Goal: Entertainment & Leisure: Consume media (video, audio)

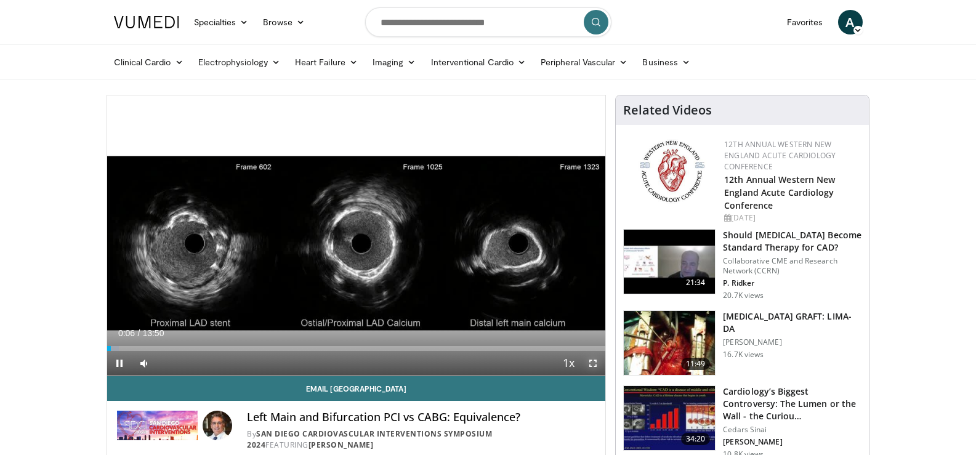
click at [595, 364] on span "Video Player" at bounding box center [593, 363] width 25 height 25
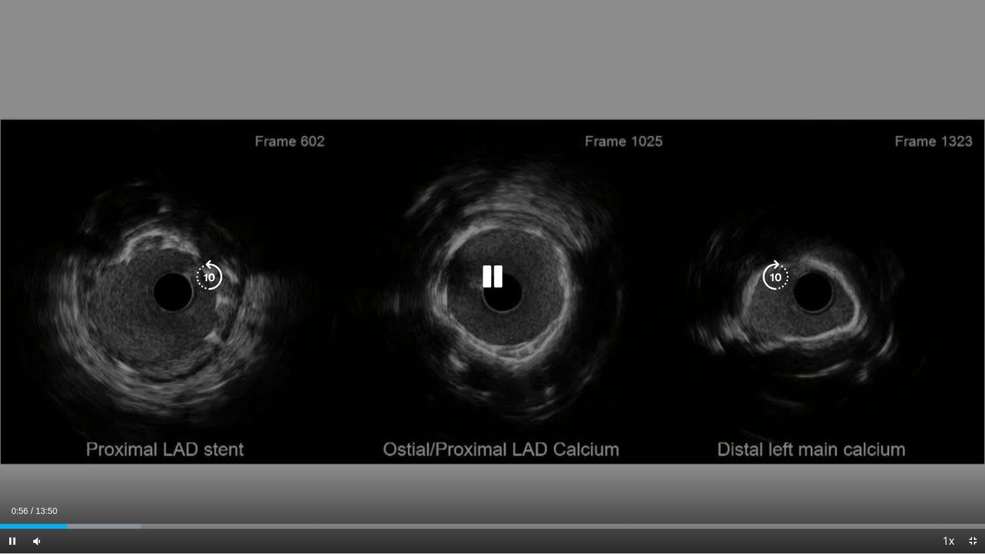
click at [503, 275] on icon "Video Player" at bounding box center [492, 277] width 34 height 34
click at [490, 276] on icon "Video Player" at bounding box center [492, 277] width 34 height 34
click at [485, 265] on icon "Video Player" at bounding box center [492, 277] width 34 height 34
click at [491, 275] on icon "Video Player" at bounding box center [492, 277] width 34 height 34
click at [495, 273] on icon "Video Player" at bounding box center [492, 277] width 34 height 34
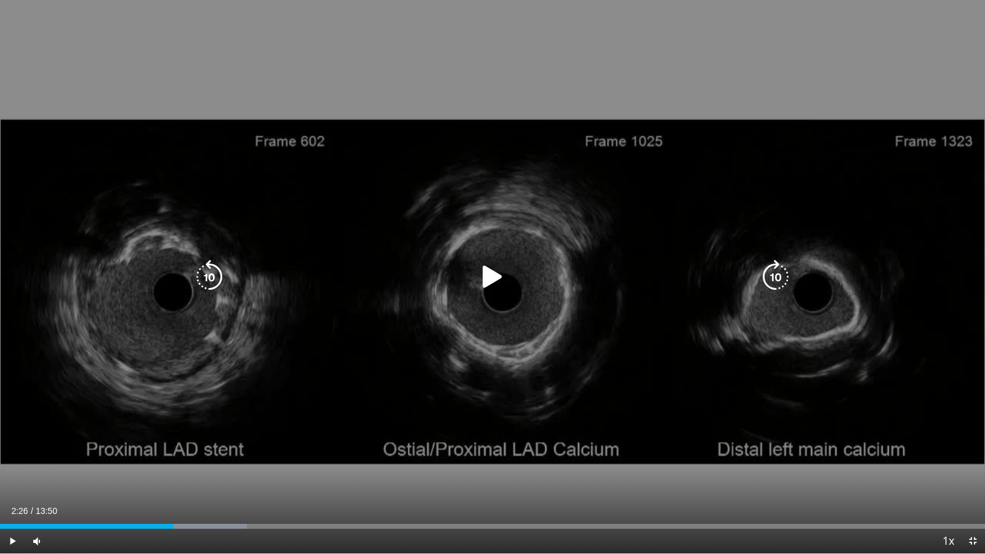
click at [497, 272] on icon "Video Player" at bounding box center [492, 277] width 34 height 34
click at [944, 416] on div "10 seconds Tap to unmute" at bounding box center [492, 276] width 985 height 553
click at [485, 281] on icon "Video Player" at bounding box center [492, 277] width 34 height 34
click at [448, 453] on div "10 seconds Tap to unmute" at bounding box center [492, 276] width 985 height 553
click at [497, 274] on icon "Video Player" at bounding box center [492, 277] width 34 height 34
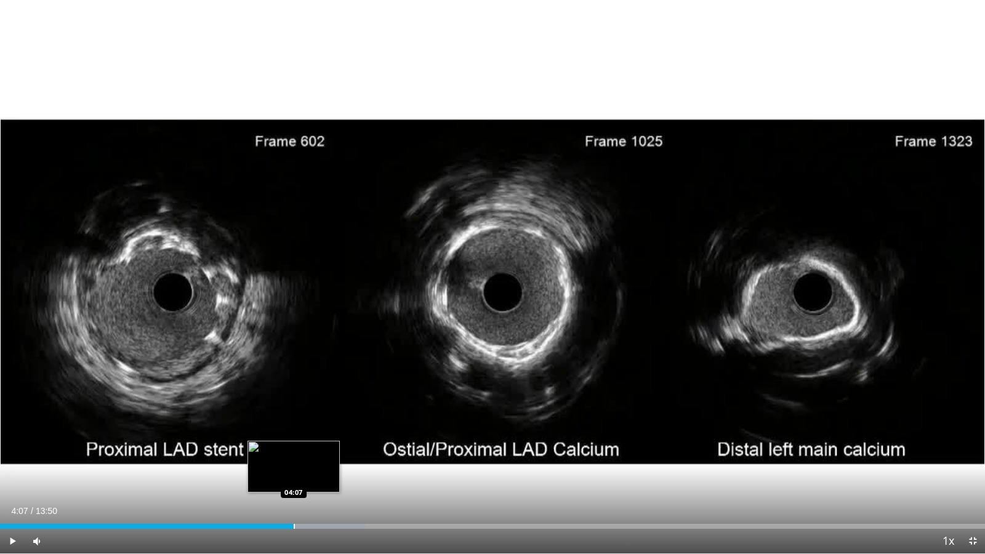
click at [294, 454] on div "Progress Bar" at bounding box center [294, 526] width 1 height 5
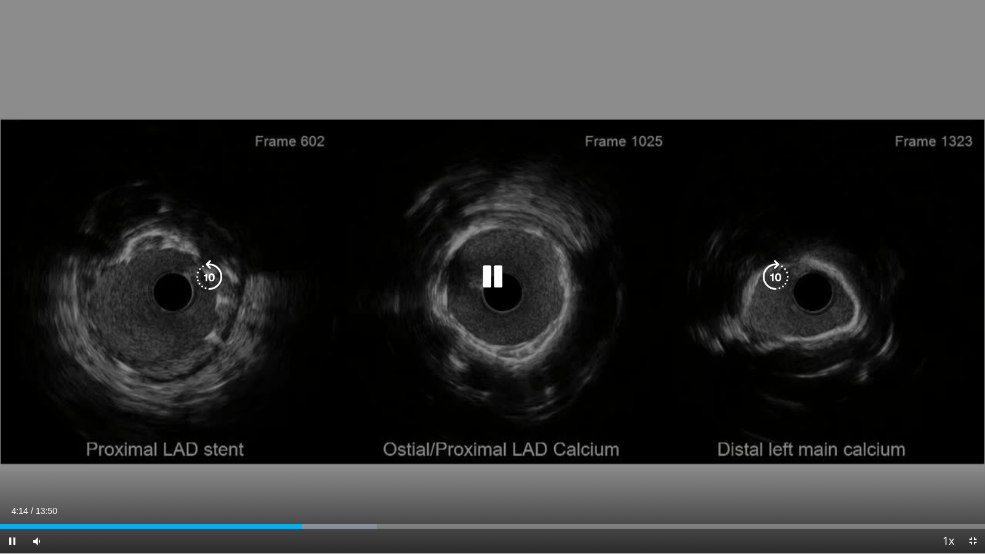
click at [492, 412] on div "10 seconds Tap to unmute" at bounding box center [492, 276] width 985 height 553
click at [488, 270] on icon "Video Player" at bounding box center [492, 277] width 34 height 34
click at [496, 288] on icon "Video Player" at bounding box center [492, 277] width 34 height 34
click at [488, 275] on icon "Video Player" at bounding box center [492, 277] width 34 height 34
click at [499, 272] on icon "Video Player" at bounding box center [492, 277] width 34 height 34
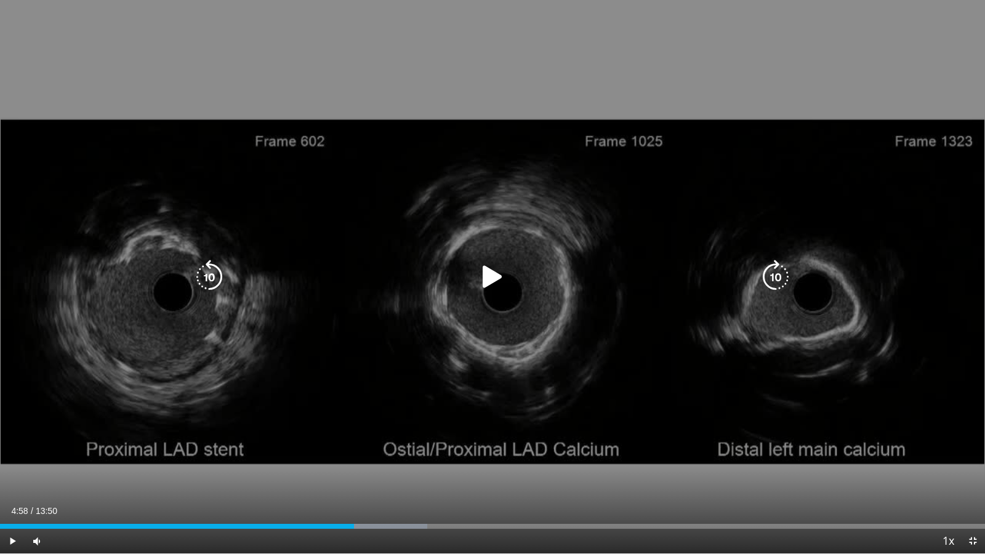
click at [493, 278] on icon "Video Player" at bounding box center [492, 277] width 34 height 34
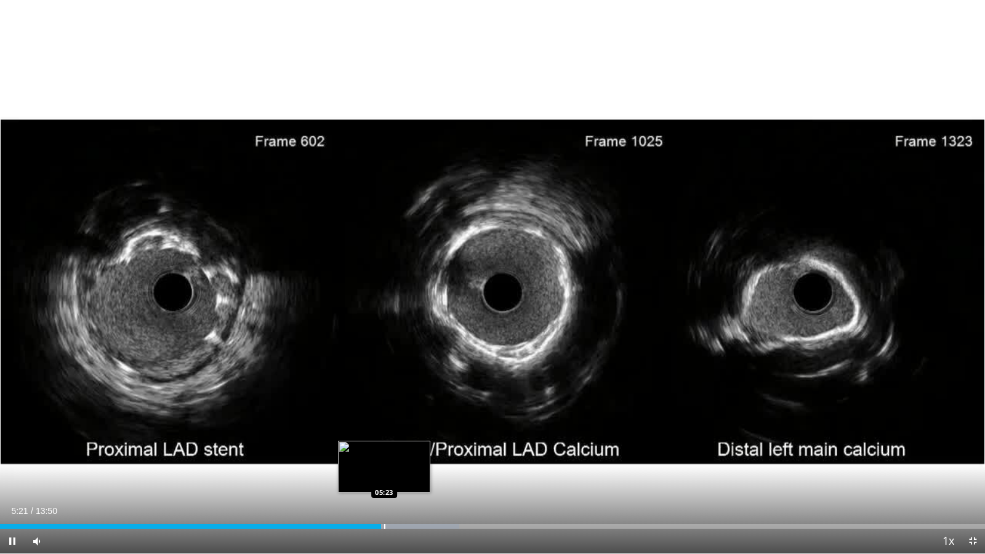
click at [384, 454] on div "Progress Bar" at bounding box center [384, 526] width 1 height 5
click at [408, 454] on div "Loaded : 46.60% 05:24 05:42" at bounding box center [492, 523] width 985 height 12
click at [416, 454] on div "Loaded : 49.40% 05:50 05:50" at bounding box center [492, 523] width 985 height 12
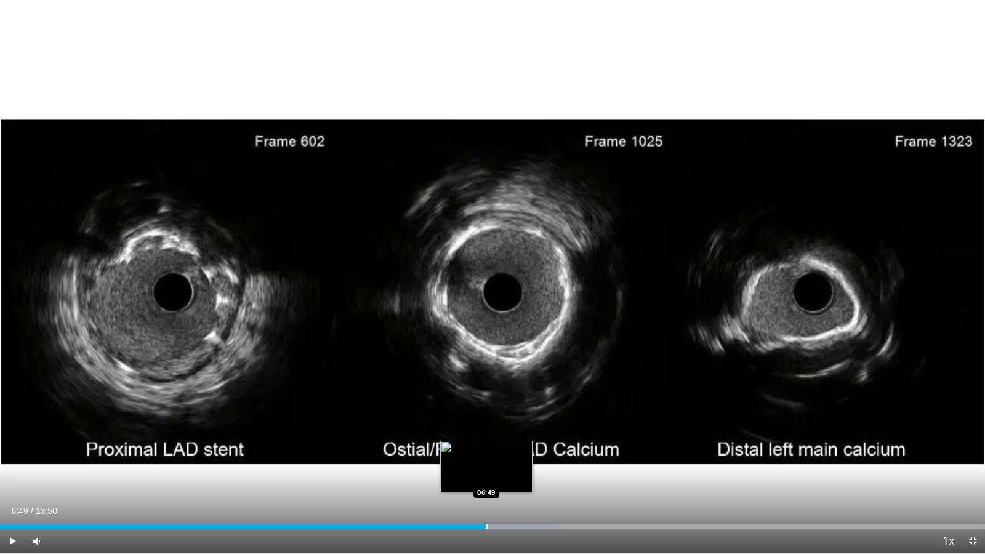
click at [486, 454] on div "Progress Bar" at bounding box center [486, 526] width 1 height 5
click at [492, 454] on div "Progress Bar" at bounding box center [492, 526] width 1 height 5
click at [503, 454] on div "Progress Bar" at bounding box center [503, 526] width 1 height 5
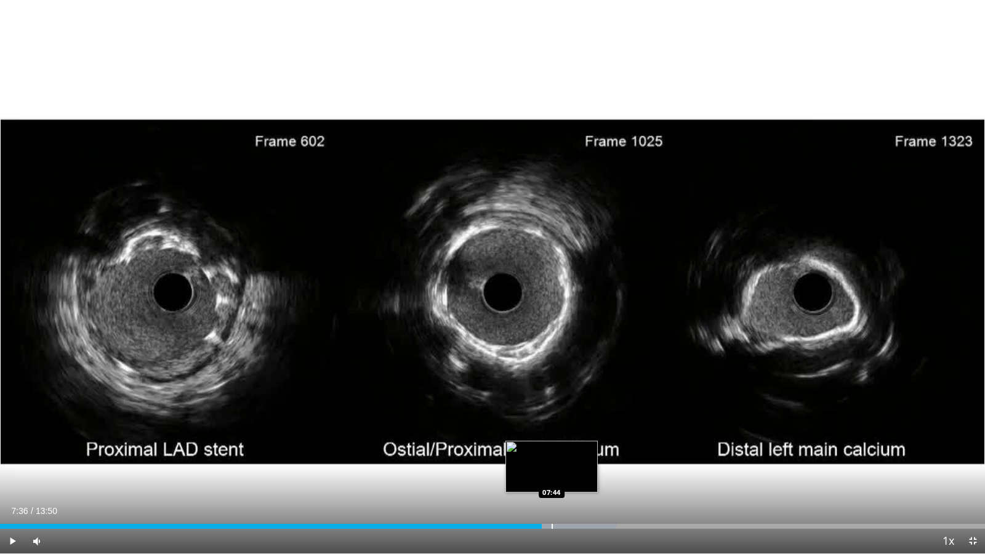
click at [552, 454] on div "Progress Bar" at bounding box center [552, 526] width 1 height 5
click at [573, 454] on div "Loaded : 64.53% 08:02 08:02" at bounding box center [492, 523] width 985 height 12
click at [590, 454] on div "Loaded : 66.27% 08:16 08:16" at bounding box center [492, 523] width 985 height 12
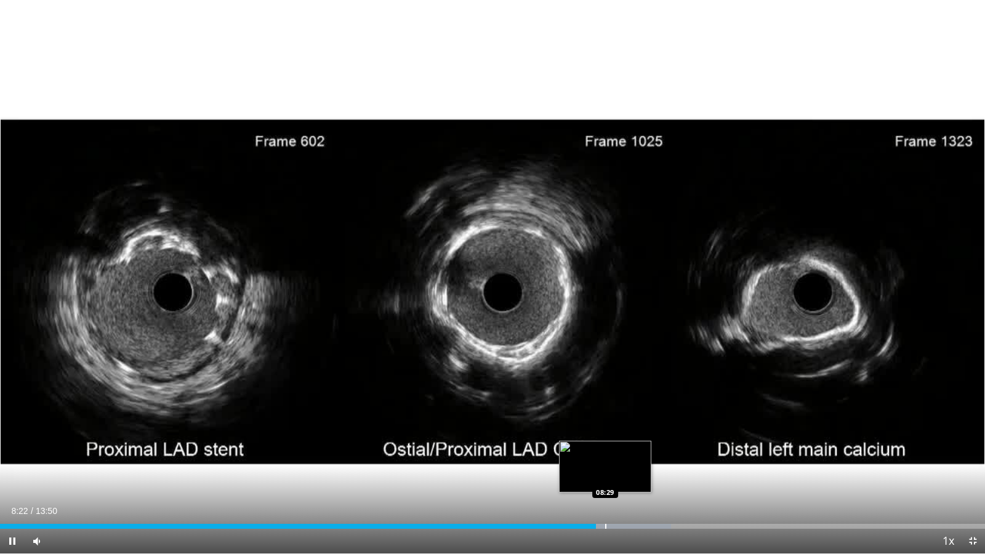
click at [605, 454] on div "Progress Bar" at bounding box center [605, 526] width 1 height 5
click at [621, 454] on div "Progress Bar" at bounding box center [621, 526] width 1 height 5
click at [638, 454] on div "Loaded : 70.51% 08:57 08:57" at bounding box center [492, 523] width 985 height 12
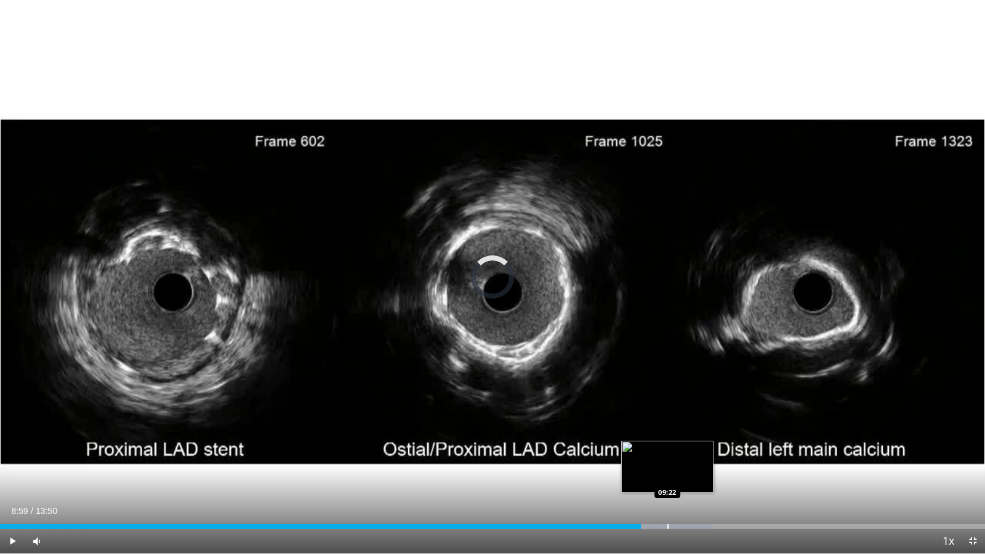
click at [667, 454] on div "Loaded : 72.29% 08:59 09:22" at bounding box center [492, 523] width 985 height 12
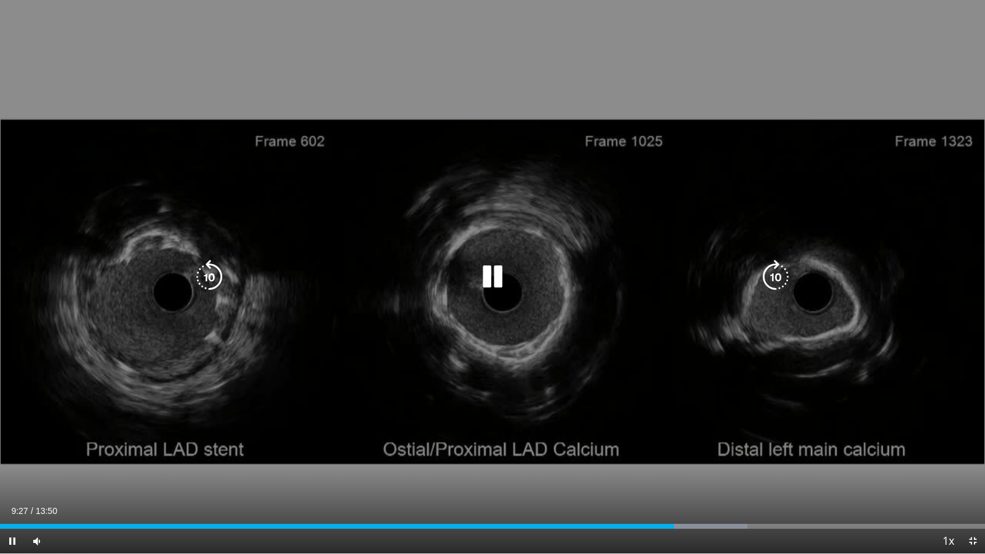
click at [499, 267] on icon "Video Player" at bounding box center [492, 277] width 34 height 34
